Goal: Transaction & Acquisition: Book appointment/travel/reservation

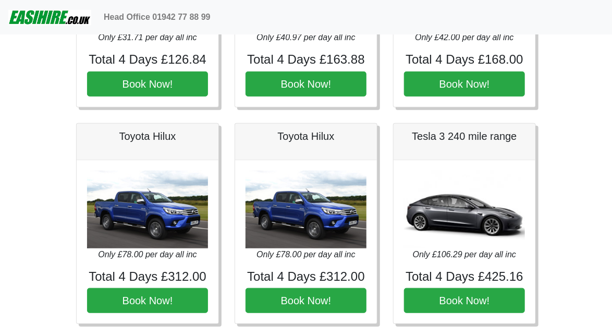
scroll to position [170, 0]
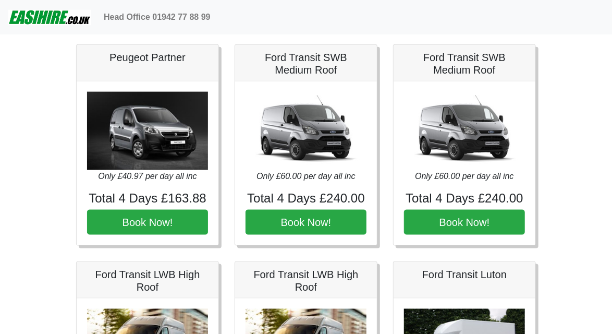
scroll to position [0, 0]
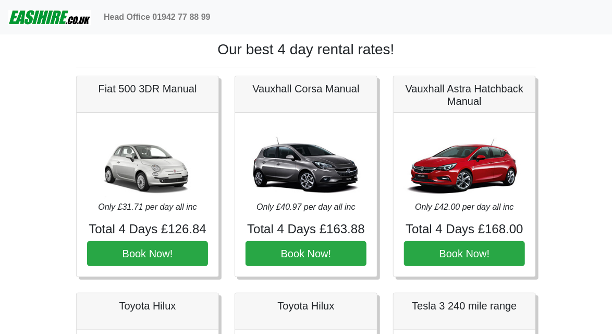
click at [42, 17] on img at bounding box center [49, 17] width 83 height 21
click at [60, 22] on img at bounding box center [49, 17] width 83 height 21
click at [72, 24] on img at bounding box center [49, 17] width 83 height 21
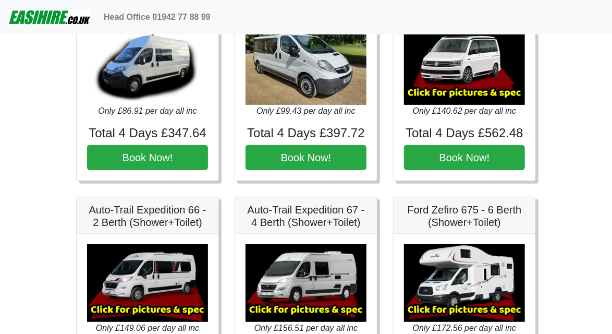
scroll to position [1881, 0]
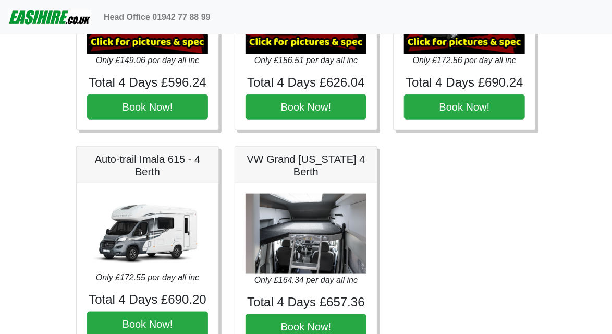
click at [346, 162] on h5 "VW Grand [US_STATE] 4 Berth" at bounding box center [306, 165] width 121 height 25
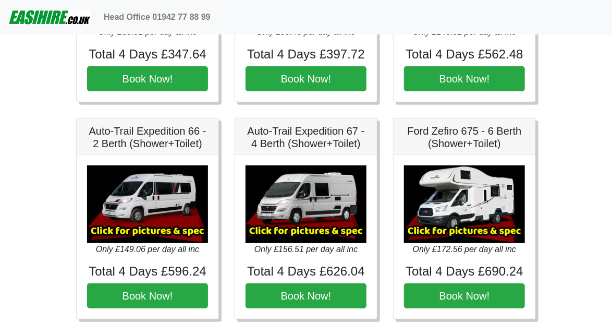
scroll to position [1691, 0]
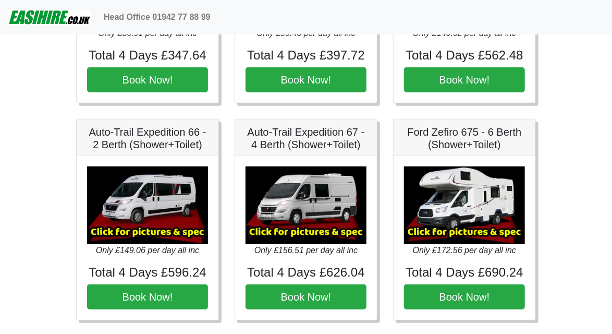
click at [494, 136] on h5 "Ford Zefiro 675 - 6 Berth (Shower+Toilet)" at bounding box center [464, 138] width 121 height 25
click at [490, 130] on h5 "Ford Zefiro 675 - 6 Berth (Shower+Toilet)" at bounding box center [464, 138] width 121 height 25
click at [480, 202] on img at bounding box center [464, 205] width 121 height 78
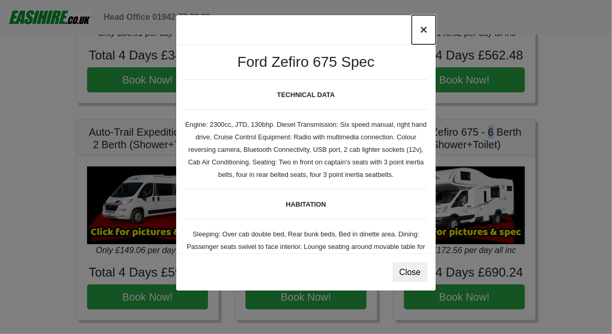
click at [421, 32] on button "×" at bounding box center [424, 29] width 24 height 29
